Goal: Book appointment/travel/reservation

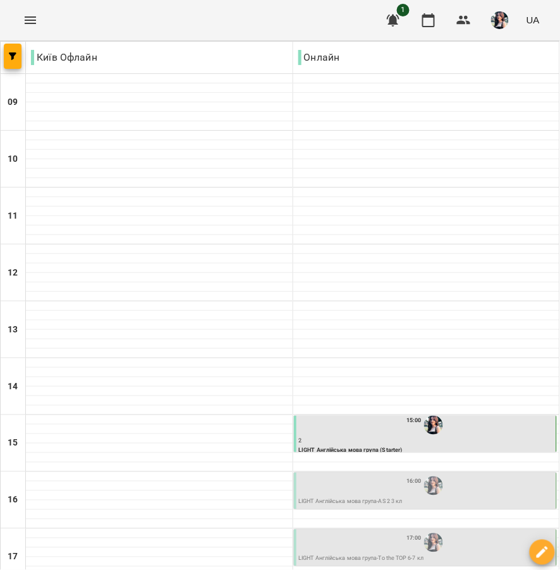
scroll to position [256, 0]
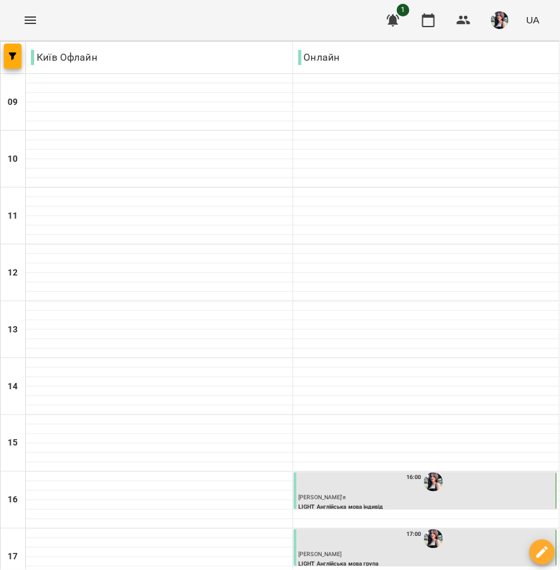
click at [347, 470] on div "16:00" at bounding box center [426, 482] width 255 height 24
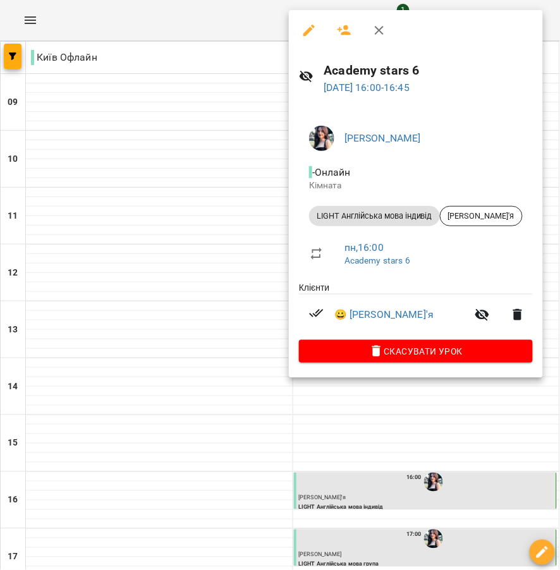
click at [221, 338] on div at bounding box center [280, 285] width 560 height 570
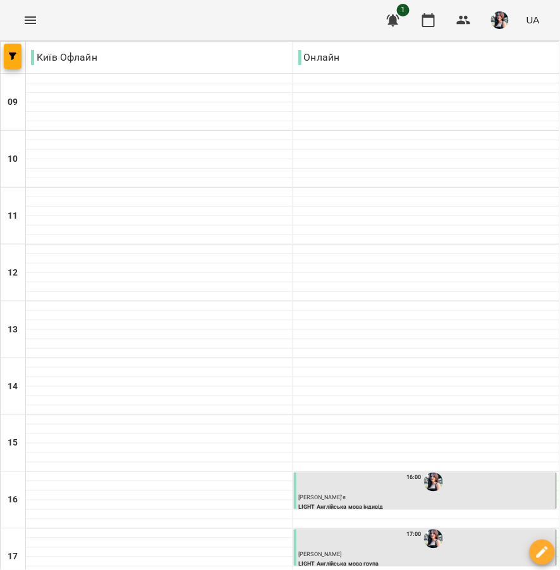
click at [364, 527] on div "17:00" at bounding box center [426, 539] width 255 height 24
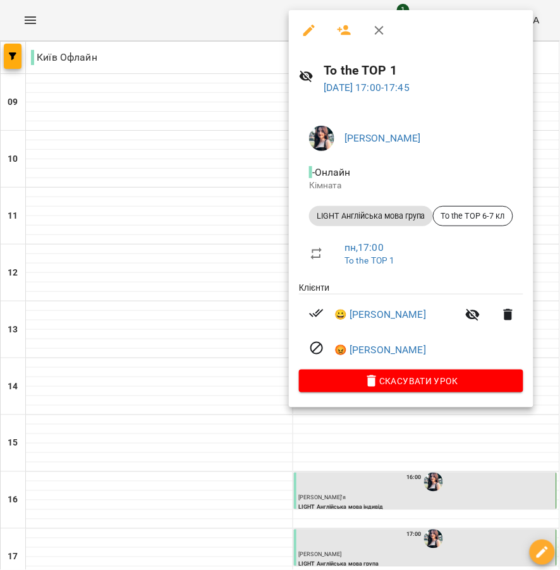
click at [219, 276] on div at bounding box center [280, 285] width 560 height 570
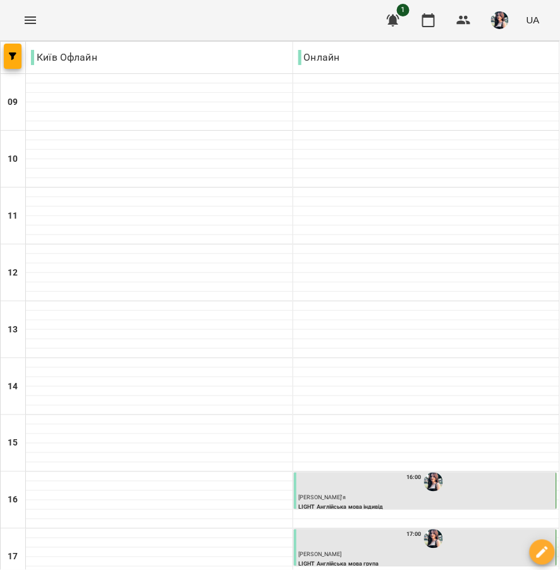
click at [311, 551] on span "[PERSON_NAME]" at bounding box center [320, 554] width 43 height 6
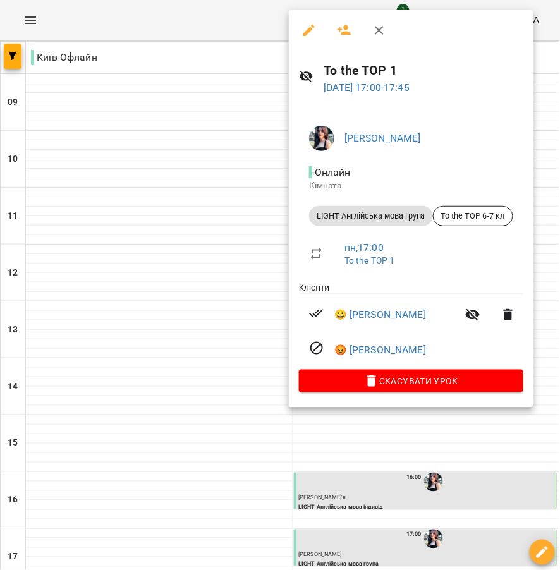
click at [248, 311] on div at bounding box center [280, 285] width 560 height 570
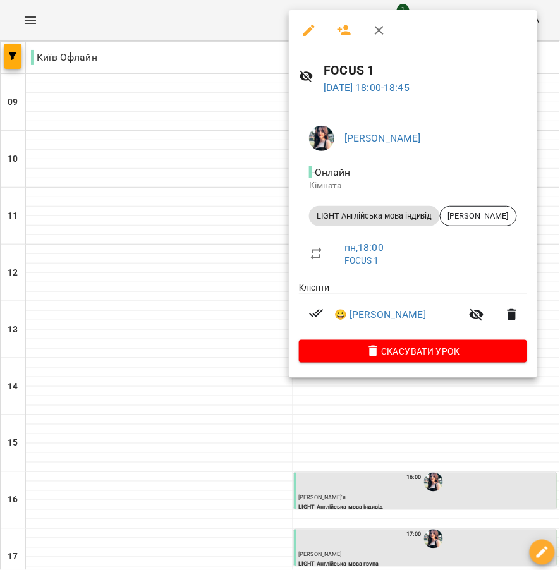
click at [209, 337] on div at bounding box center [280, 285] width 560 height 570
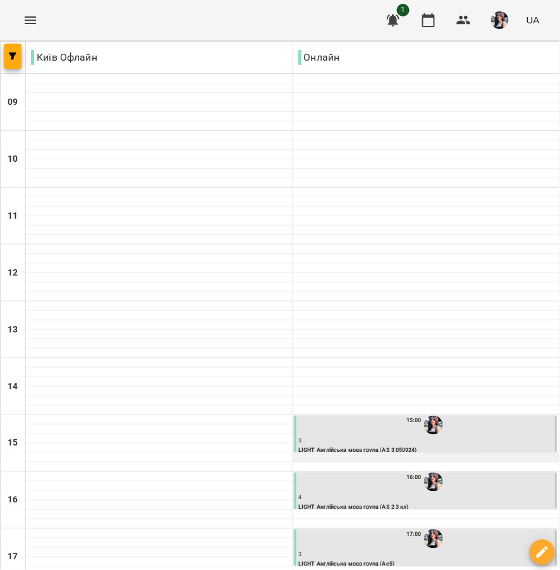
scroll to position [210, 0]
click at [424, 416] on img "Анна МОГИЛЬНИК" at bounding box center [433, 425] width 19 height 19
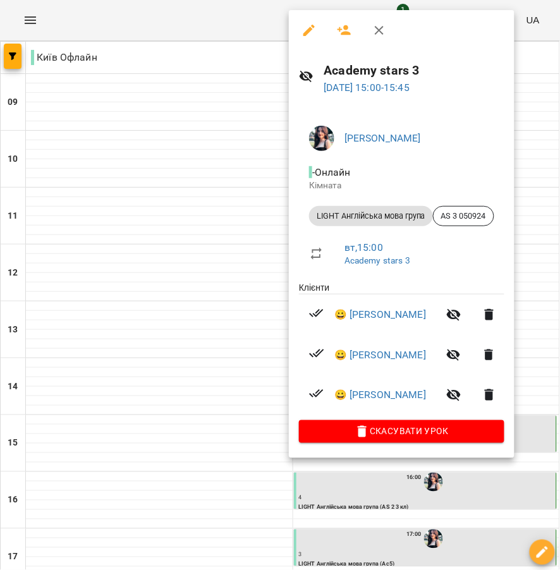
click at [211, 263] on div at bounding box center [280, 285] width 560 height 570
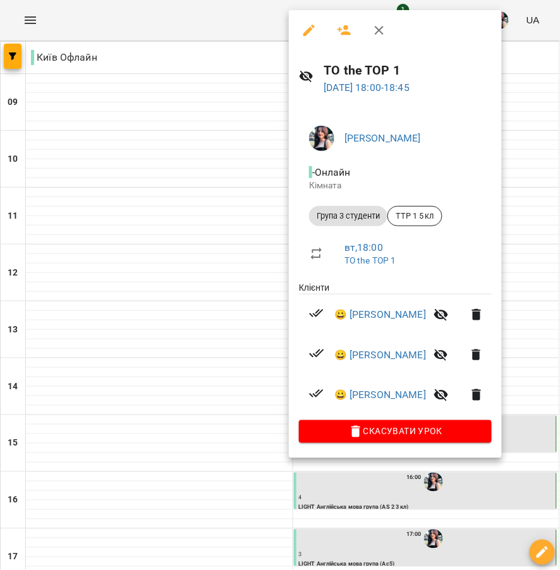
click at [218, 306] on div at bounding box center [280, 285] width 560 height 570
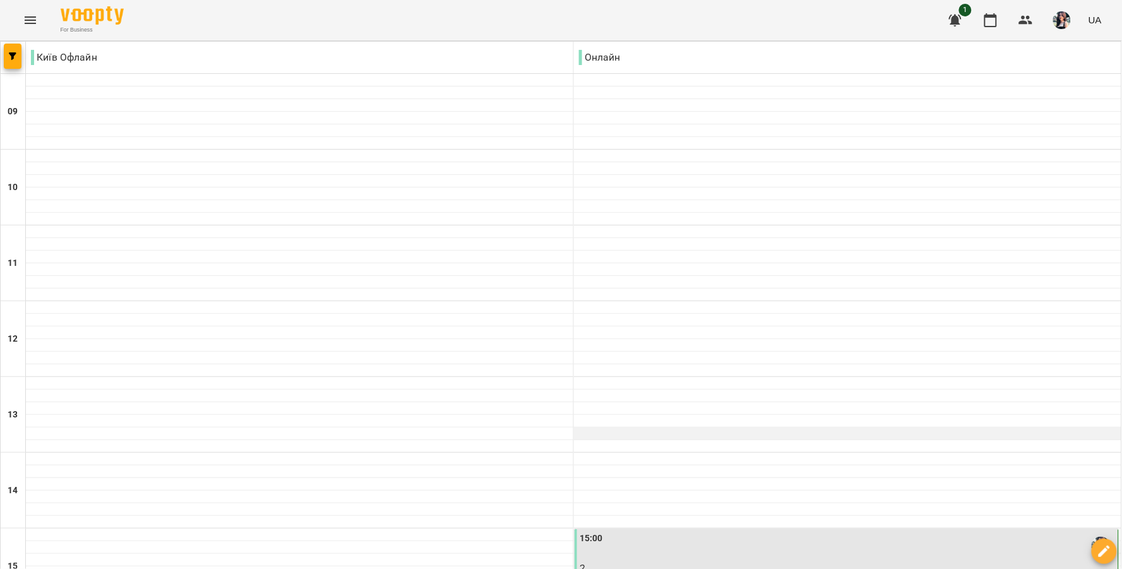
scroll to position [313, 0]
